Goal: Check status

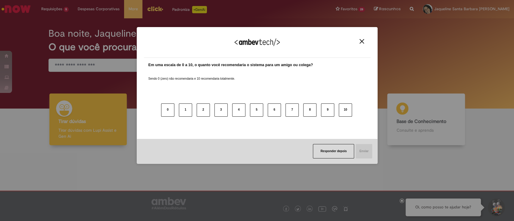
click at [58, 23] on div "Agradecemos seu feedback! Em uma escala de 0 a 10, o quanto você recomendaria o…" at bounding box center [257, 110] width 514 height 221
click at [360, 43] on img "Close" at bounding box center [362, 41] width 5 height 5
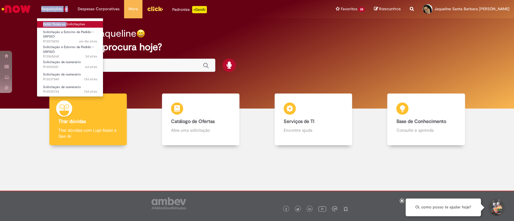
drag, startPoint x: 56, startPoint y: 5, endPoint x: 65, endPoint y: 25, distance: 21.7
click at [65, 18] on li "Requisições 5 Exibir Todas as Solicitações Solicitação e Estorno de Pedido – SR…" at bounding box center [55, 9] width 36 height 18
click at [65, 25] on link "Exibir Todas as Solicitações" at bounding box center [70, 24] width 66 height 7
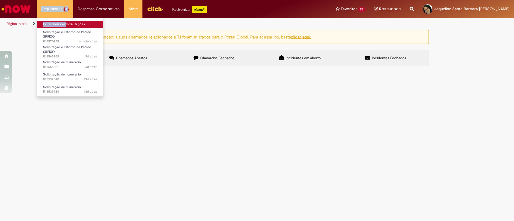
click at [65, 25] on link "Exibir Todas as Solicitações" at bounding box center [70, 24] width 66 height 7
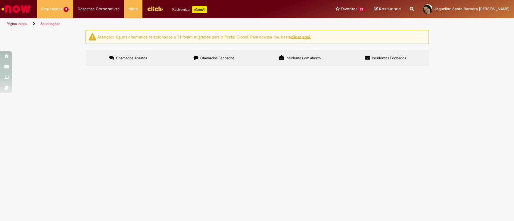
click at [0, 0] on span "Pagamento Isbet CDD SSA + CDL nos meses de 05, 06, 07, 08 e 09." at bounding box center [0, 0] width 0 height 0
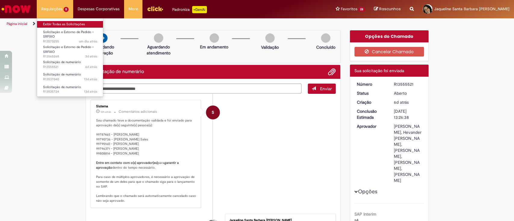
click at [58, 24] on link "Exibir Todas as Solicitações" at bounding box center [70, 24] width 66 height 7
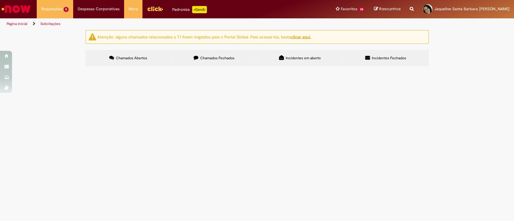
click at [0, 0] on td "Pagamento Isbet CDD SSA + CDL nos meses de 05, 06, 07, 08 e 09." at bounding box center [0, 0] width 0 height 0
click at [0, 0] on span "Pagamento Isbet CDD SSA + CDL nos meses de 05, 06, 07, 08 e 09." at bounding box center [0, 0] width 0 height 0
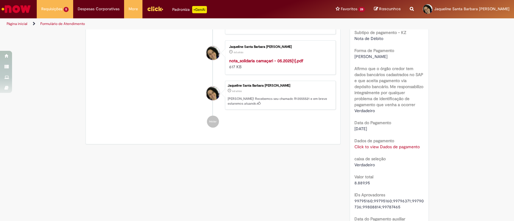
scroll to position [544, 0]
